Goal: Find specific page/section: Find specific page/section

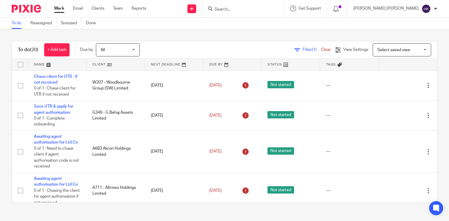
scroll to position [368, 0]
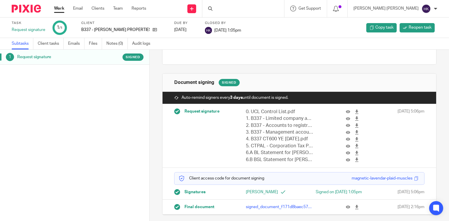
scroll to position [64, 0]
click at [355, 206] on icon at bounding box center [357, 207] width 4 height 4
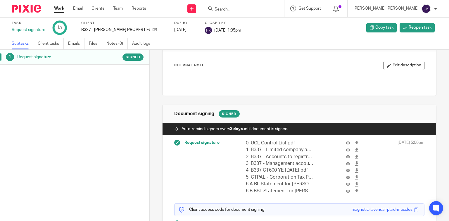
scroll to position [64, 0]
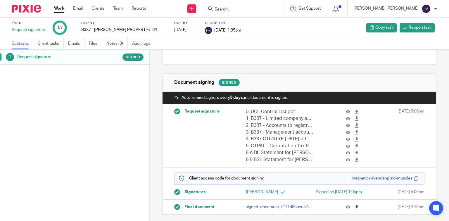
click at [355, 207] on icon at bounding box center [357, 207] width 4 height 4
click at [355, 206] on icon at bounding box center [357, 207] width 4 height 4
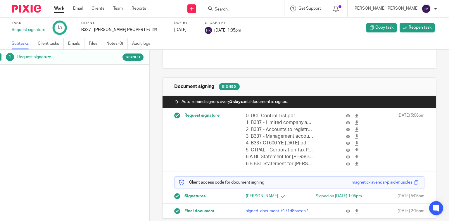
scroll to position [64, 0]
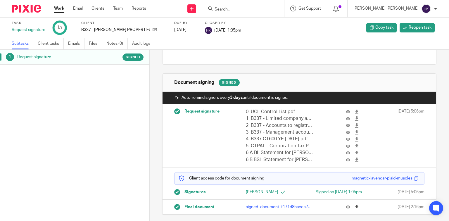
click at [355, 207] on icon at bounding box center [357, 207] width 4 height 4
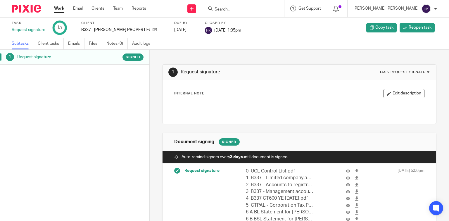
click at [267, 11] on input "Search" at bounding box center [240, 9] width 53 height 5
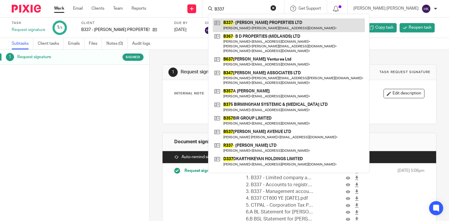
type input "B337"
click at [308, 25] on link at bounding box center [289, 24] width 152 height 13
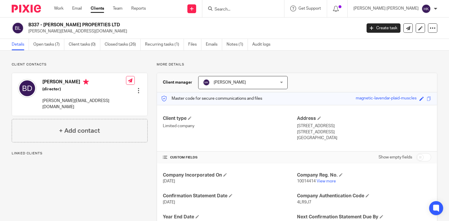
drag, startPoint x: 107, startPoint y: 24, endPoint x: 42, endPoint y: 18, distance: 65.5
click at [42, 18] on div "B337 - [PERSON_NAME] PROPERTIES LTD [PERSON_NAME][EMAIL_ADDRESS][DOMAIN_NAME] C…" at bounding box center [224, 28] width 449 height 21
copy h2 "[PERSON_NAME] PROPERTIES LTD"
click at [266, 11] on input "Search" at bounding box center [240, 9] width 53 height 5
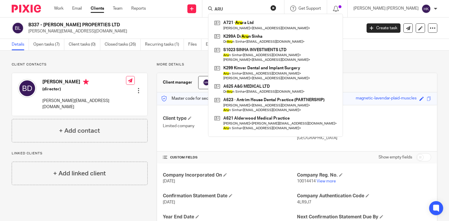
type input "ARU"
